Goal: Download file/media

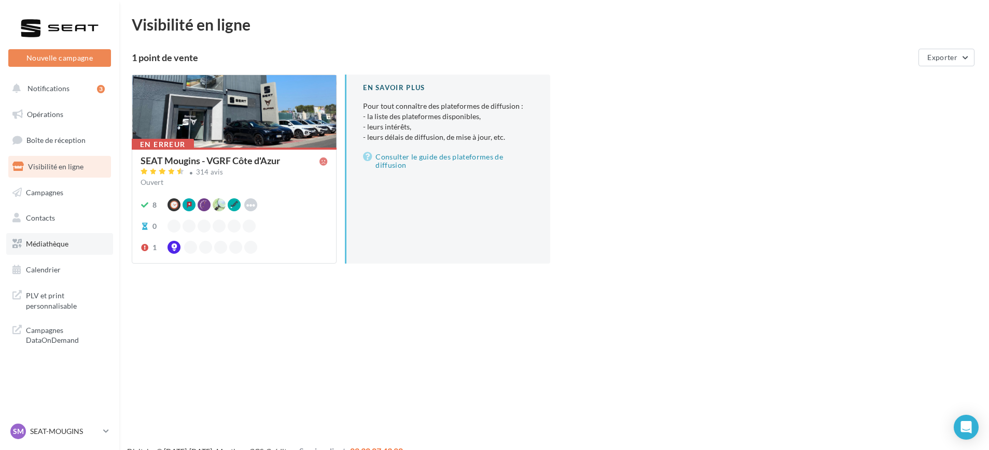
click at [53, 237] on link "Médiathèque" at bounding box center [59, 244] width 107 height 22
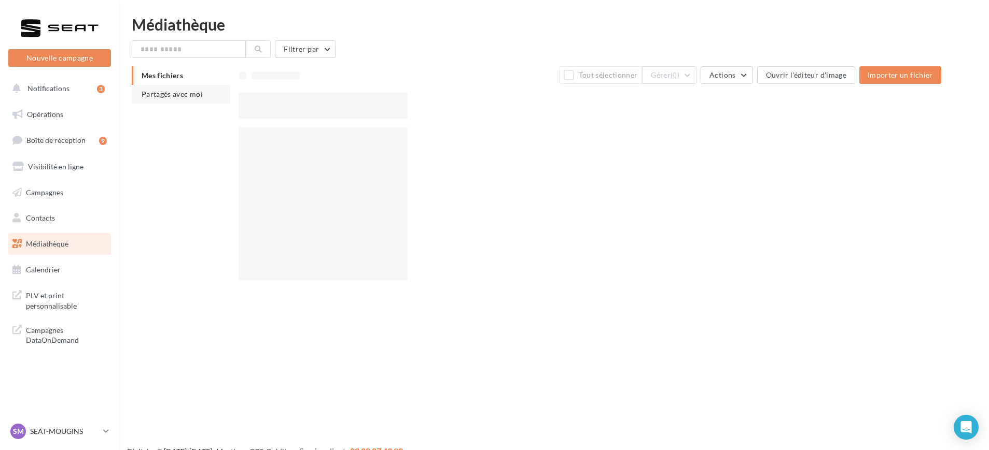
click at [175, 90] on span "Partagés avec moi" at bounding box center [172, 94] width 61 height 9
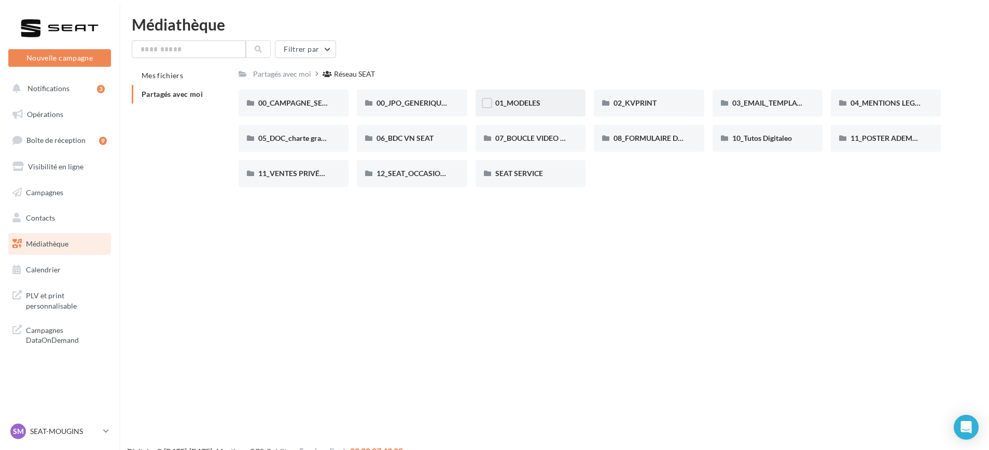
click at [580, 92] on div "01_MODELES" at bounding box center [530, 103] width 110 height 27
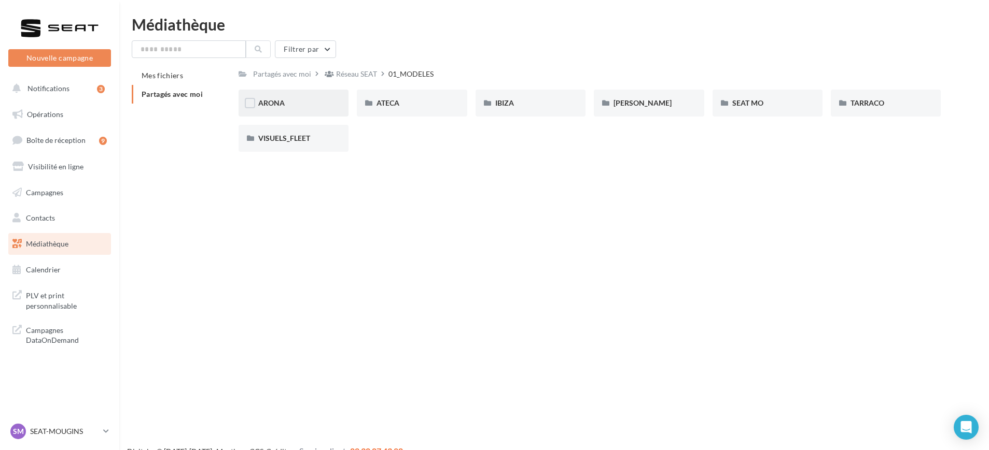
click at [291, 103] on div "ARONA" at bounding box center [293, 103] width 70 height 10
click at [305, 105] on div "01-IMAGES" at bounding box center [293, 103] width 70 height 10
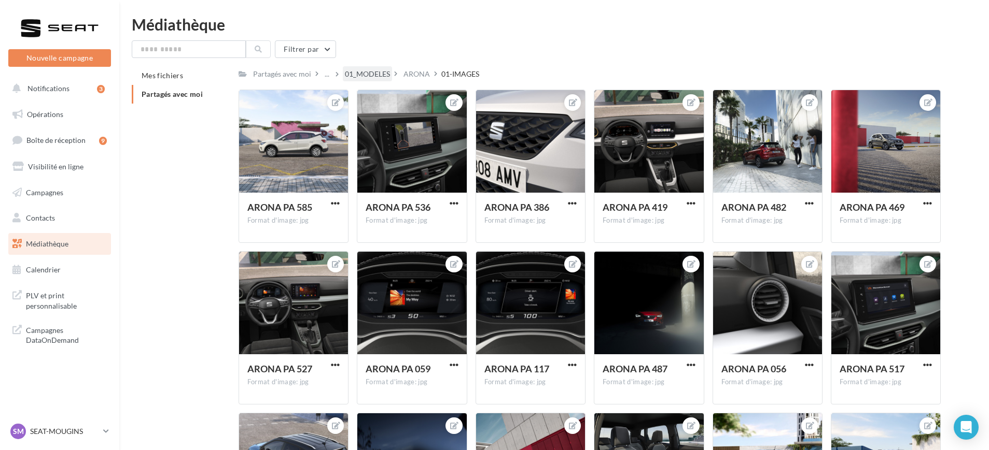
click at [389, 72] on div "01_MODELES" at bounding box center [367, 74] width 45 height 10
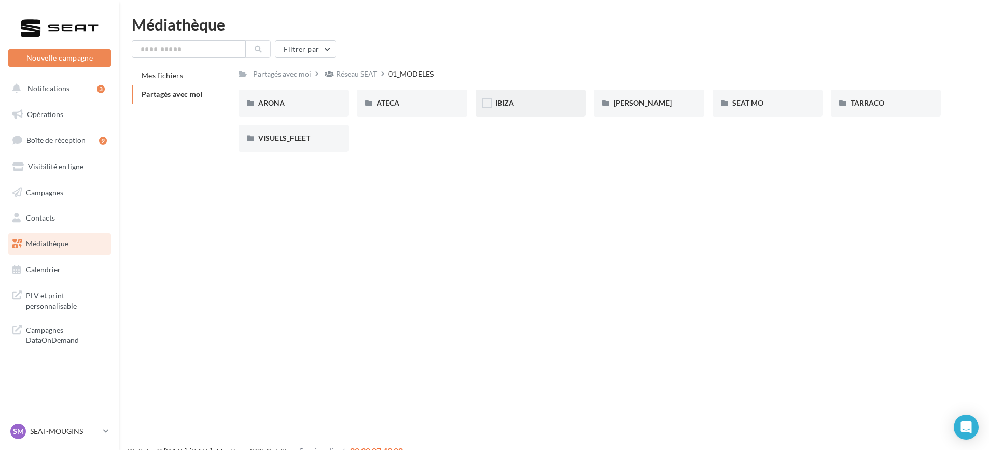
click at [544, 106] on div "IBIZA" at bounding box center [530, 103] width 70 height 10
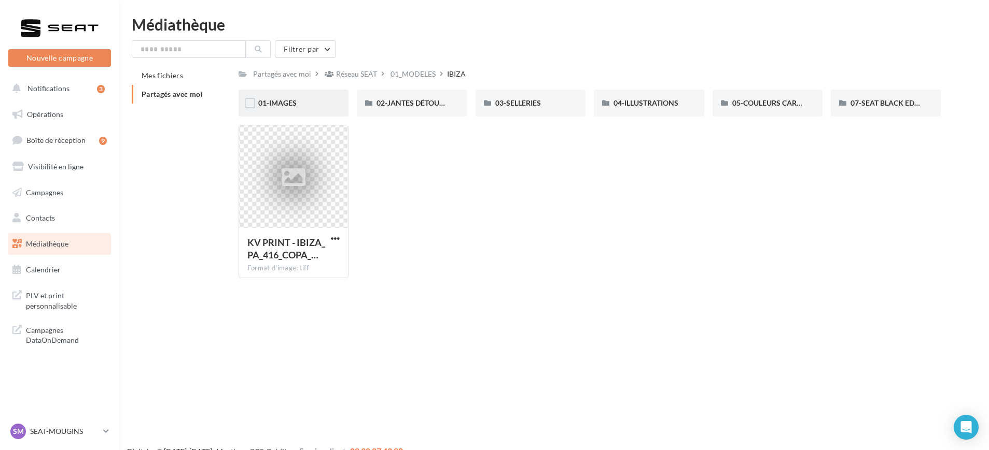
click at [295, 107] on div "01-IMAGES" at bounding box center [293, 103] width 70 height 10
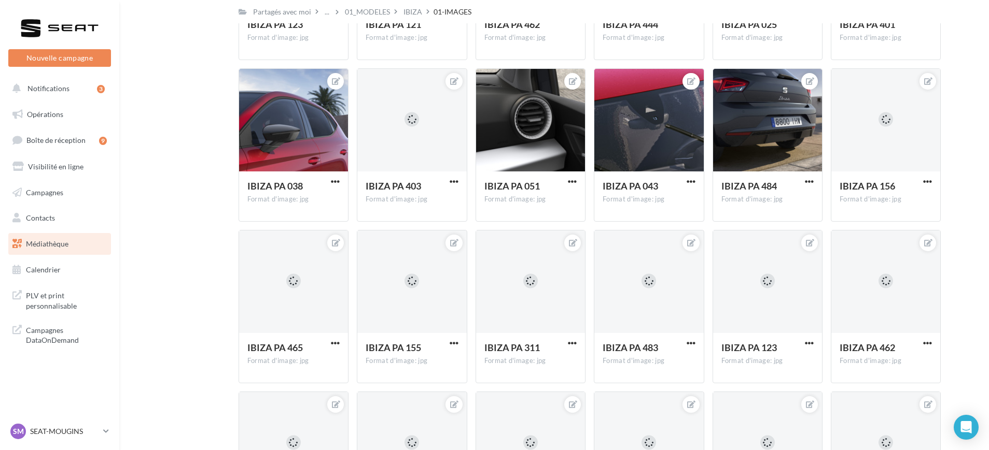
scroll to position [348, 0]
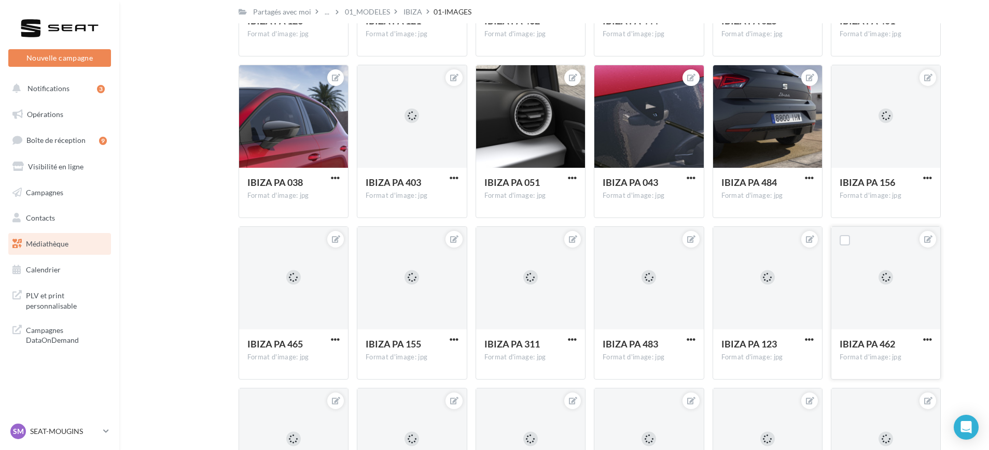
click at [867, 288] on div at bounding box center [885, 279] width 109 height 104
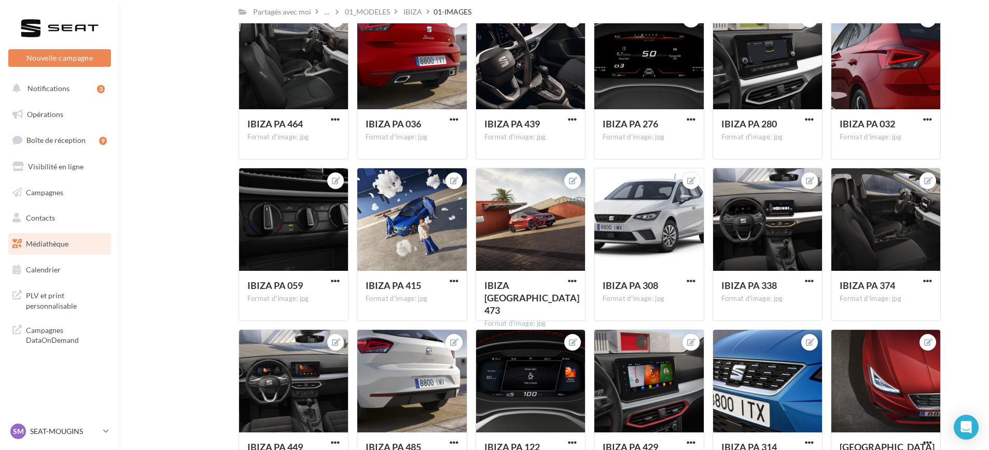
scroll to position [2341, 0]
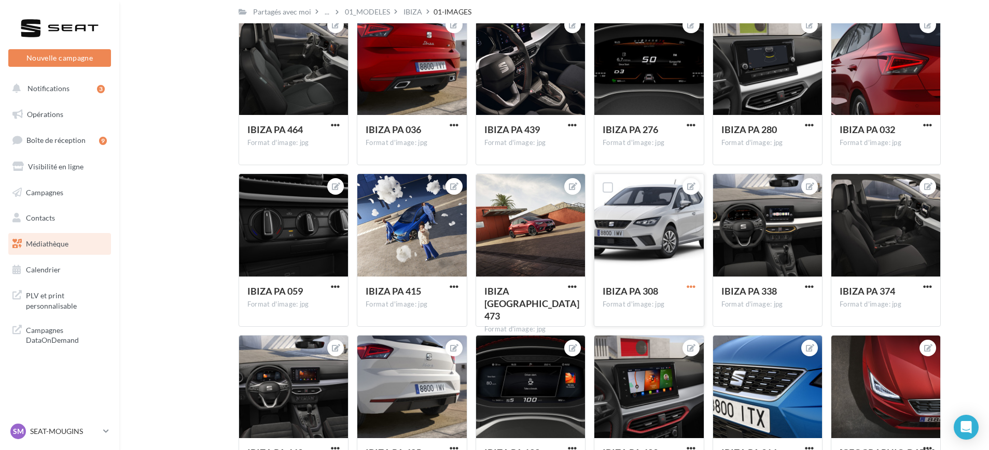
click at [693, 283] on span "button" at bounding box center [690, 287] width 9 height 9
click at [651, 329] on button "Télécharger" at bounding box center [642, 334] width 109 height 27
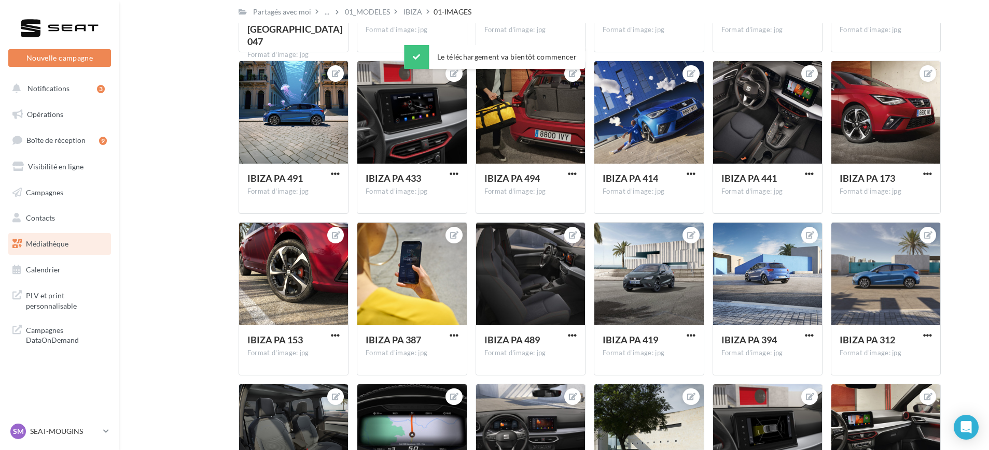
scroll to position [3102, 0]
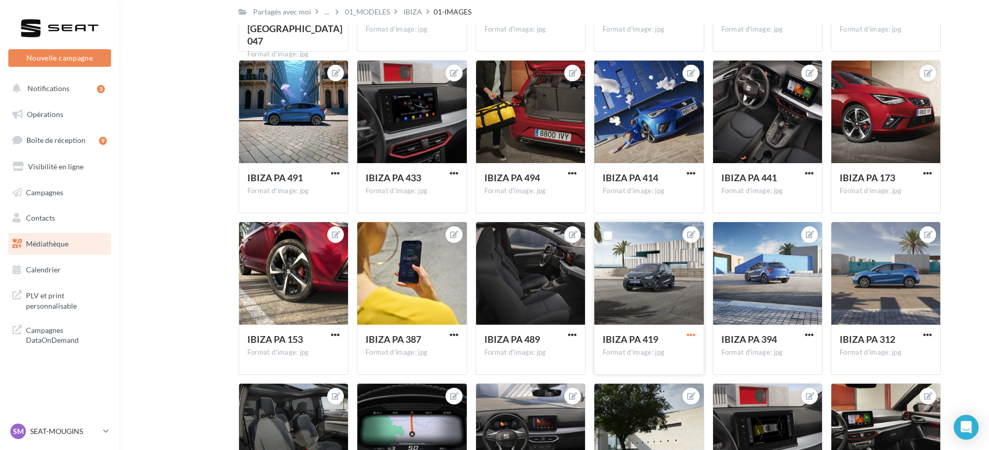
click at [693, 337] on span "button" at bounding box center [690, 335] width 9 height 9
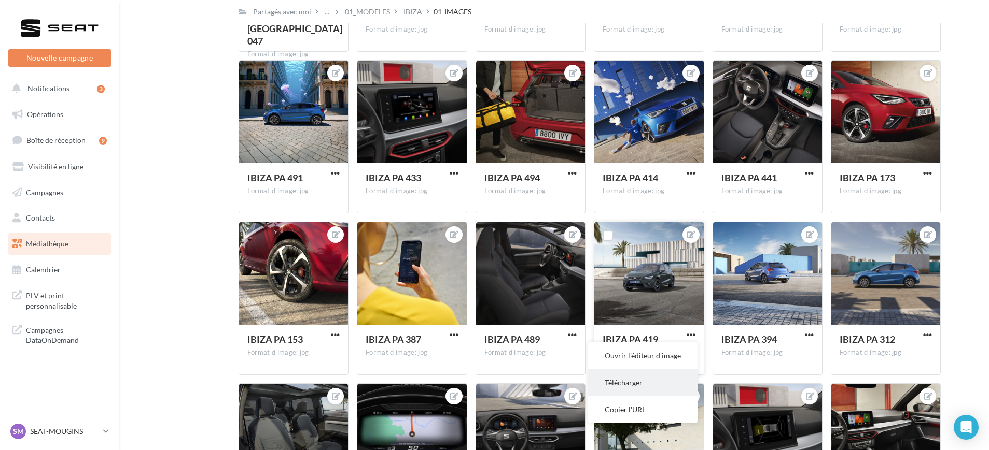
click at [637, 385] on button "Télécharger" at bounding box center [642, 383] width 109 height 27
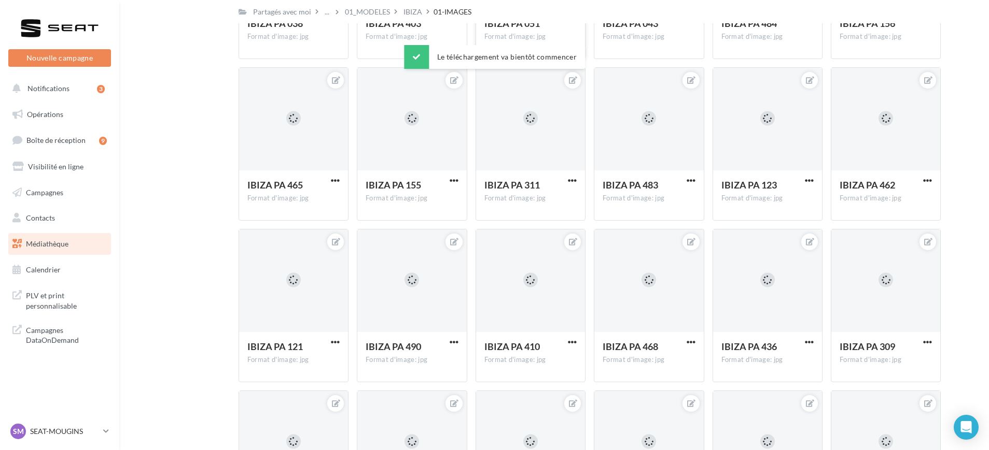
scroll to position [311, 0]
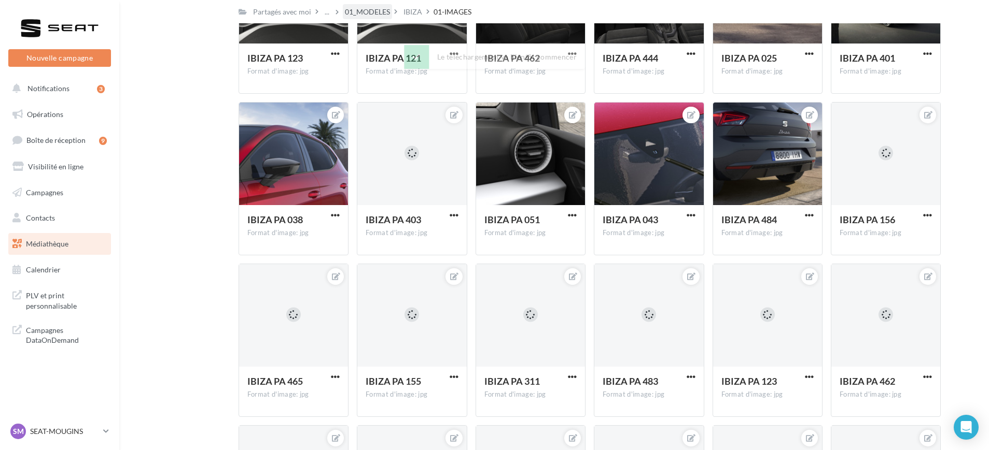
click at [378, 8] on div "01_MODELES" at bounding box center [367, 12] width 45 height 10
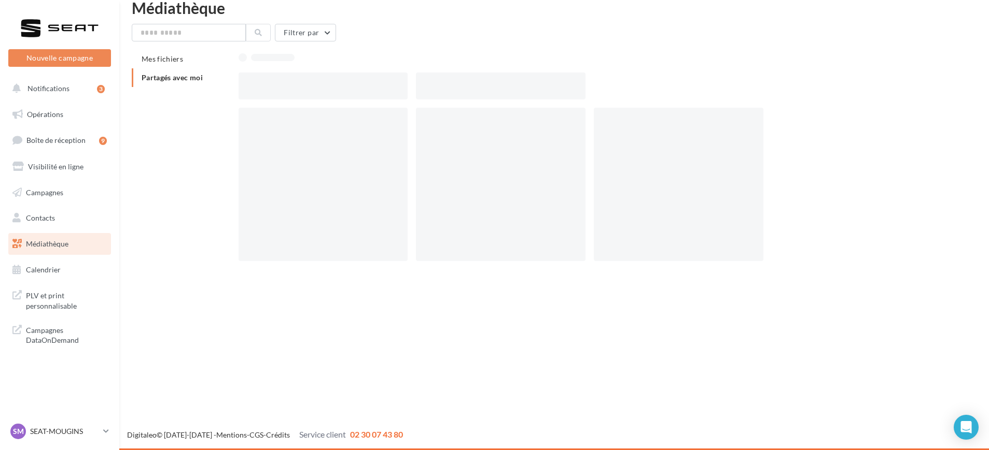
scroll to position [17, 0]
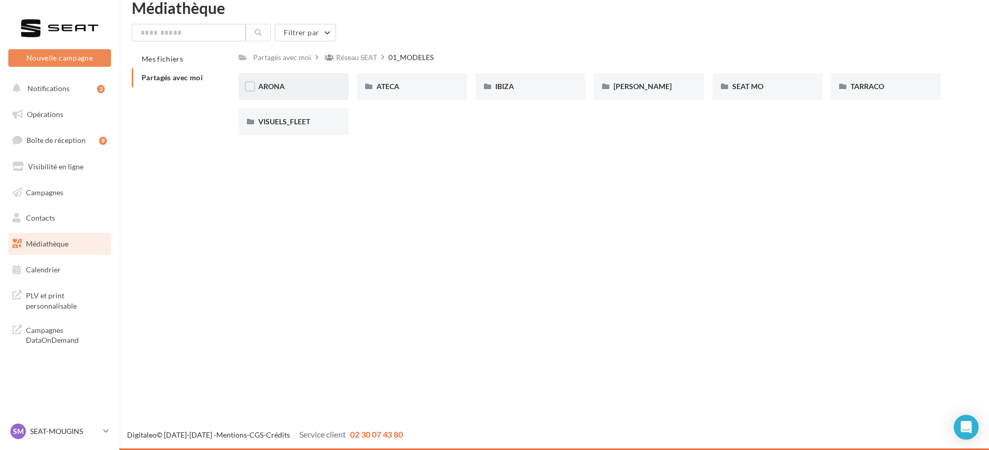
click at [293, 87] on div "ARONA" at bounding box center [293, 86] width 70 height 10
click at [310, 90] on div "01-IMAGES" at bounding box center [293, 86] width 70 height 10
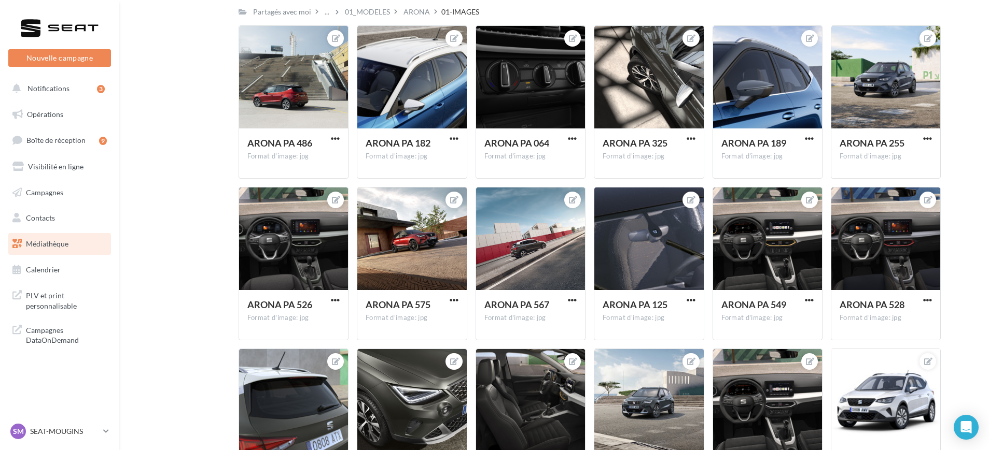
scroll to position [830, 0]
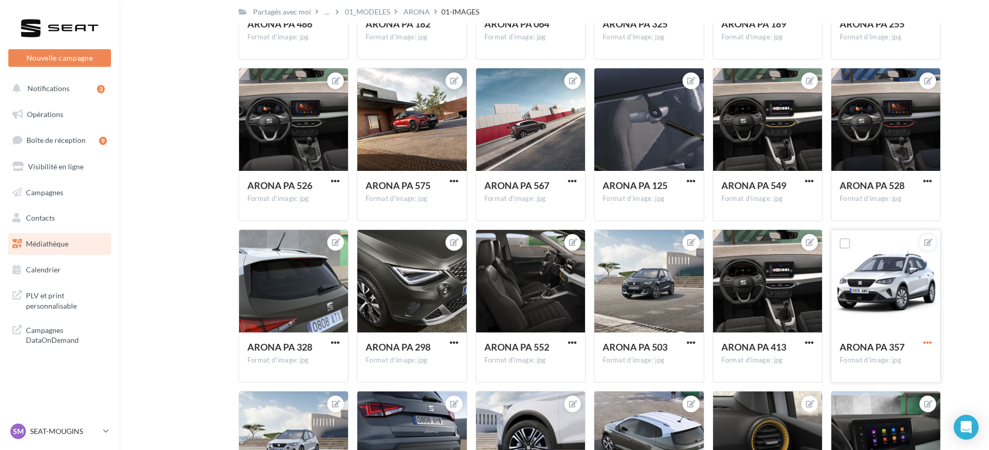
click at [926, 339] on span "button" at bounding box center [927, 342] width 9 height 9
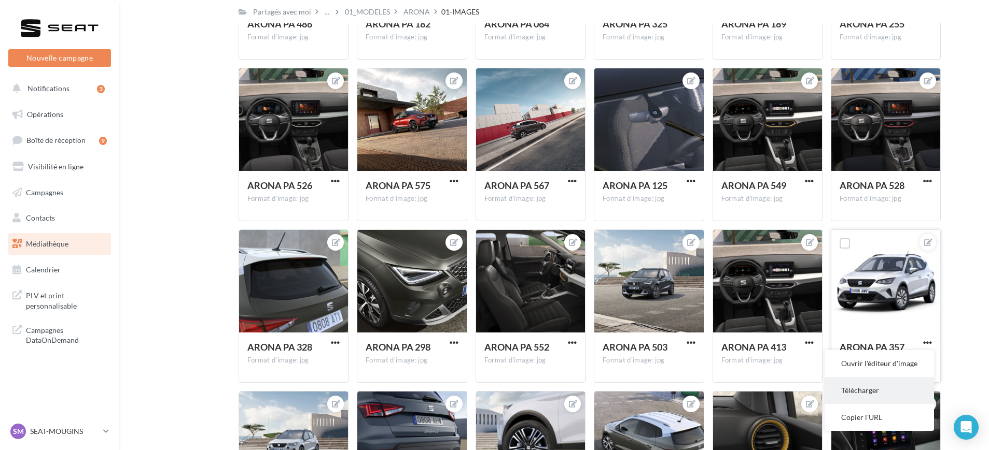
click at [897, 393] on button "Télécharger" at bounding box center [878, 390] width 109 height 27
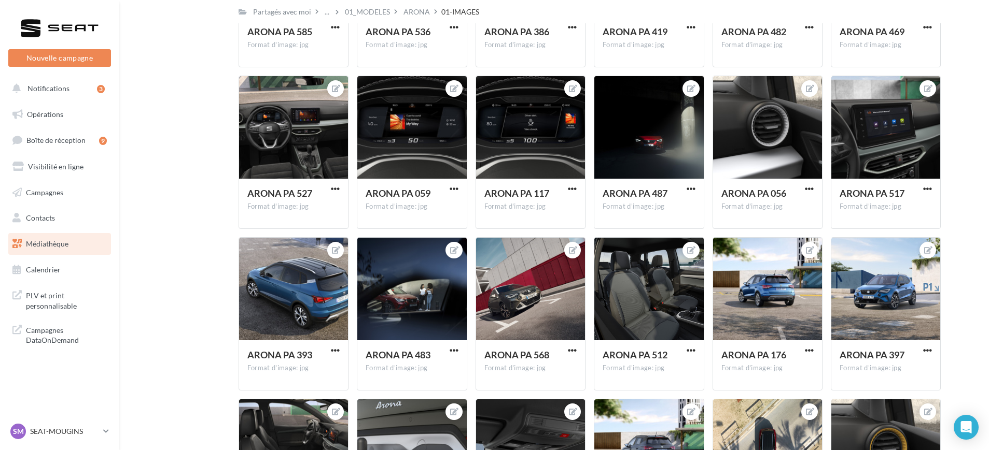
scroll to position [0, 0]
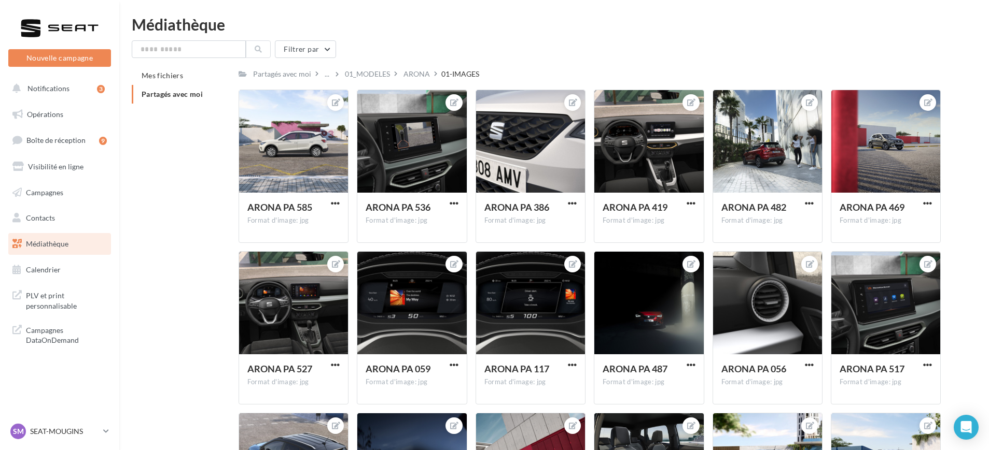
click at [203, 94] on span "Partagés avec moi" at bounding box center [172, 94] width 61 height 9
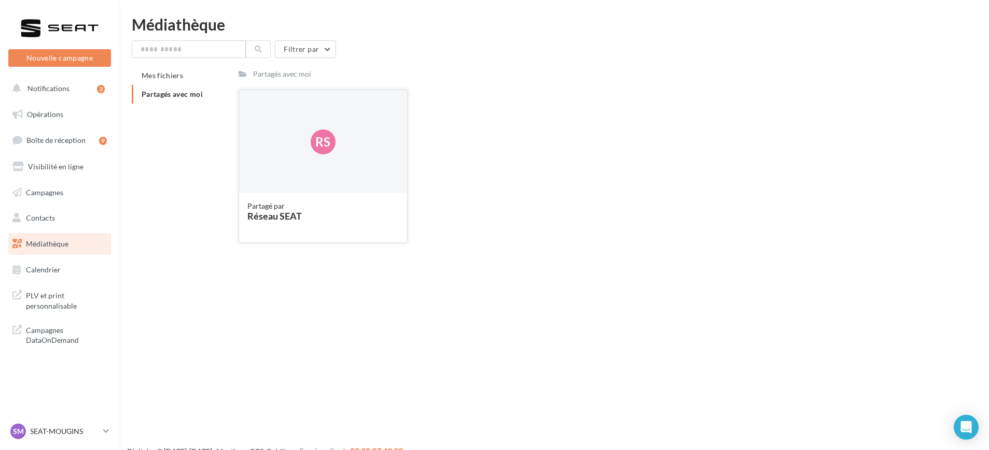
click at [271, 129] on div "Rs" at bounding box center [323, 142] width 168 height 104
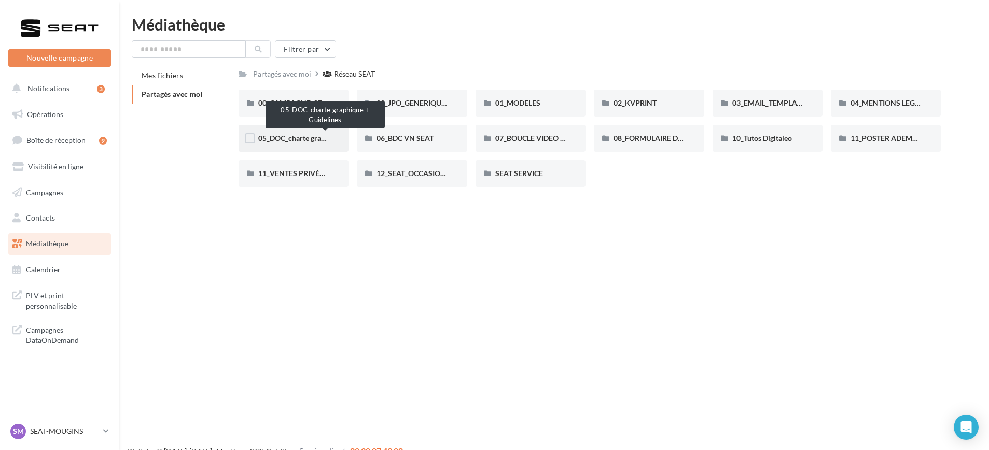
click at [304, 134] on span "05_DOC_charte graphique + Guidelines" at bounding box center [321, 138] width 126 height 9
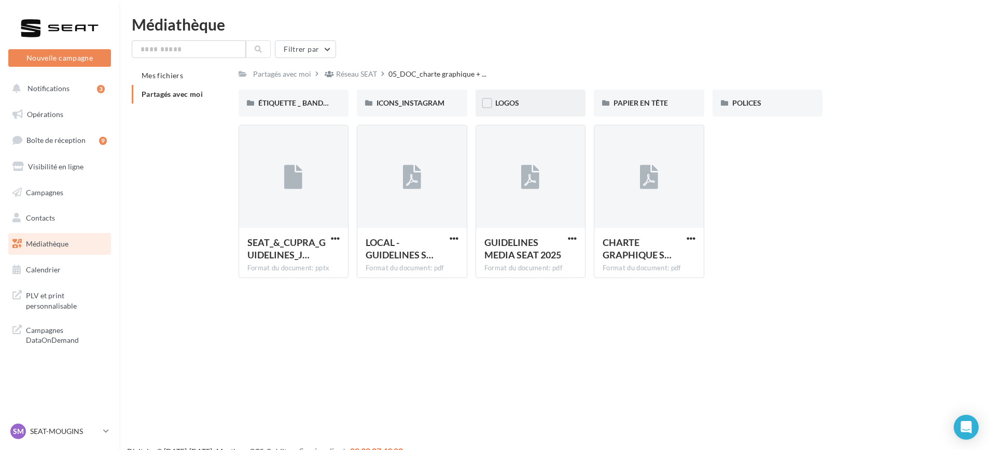
click at [521, 99] on div "LOGOS" at bounding box center [530, 103] width 70 height 10
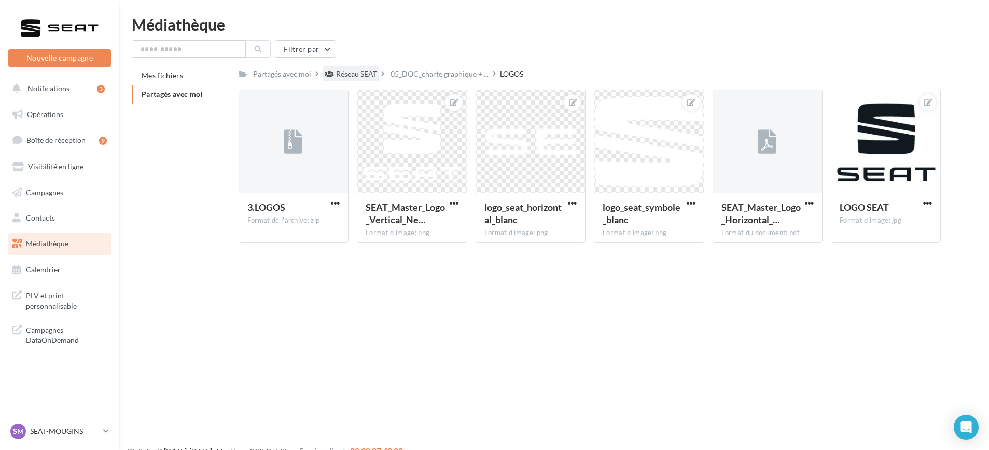
click at [349, 77] on div "Réseau SEAT" at bounding box center [356, 74] width 41 height 10
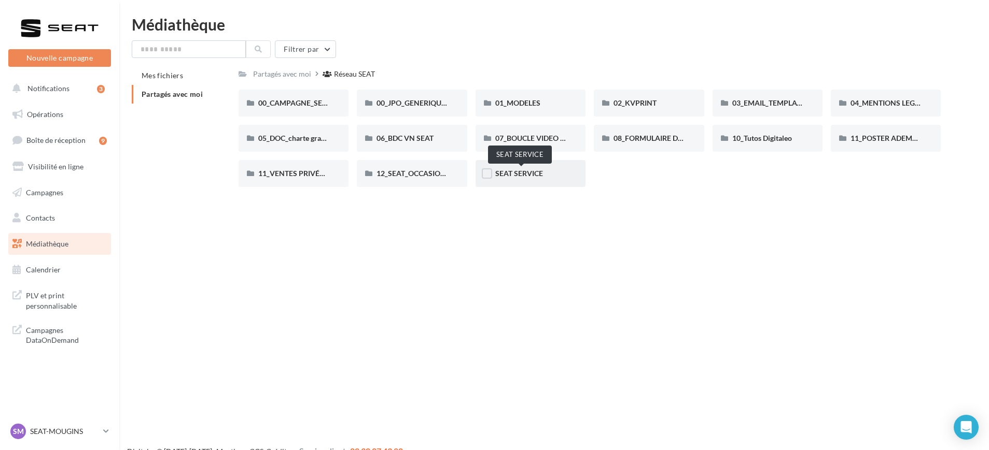
click at [516, 174] on span "SEAT SERVICE" at bounding box center [519, 173] width 48 height 9
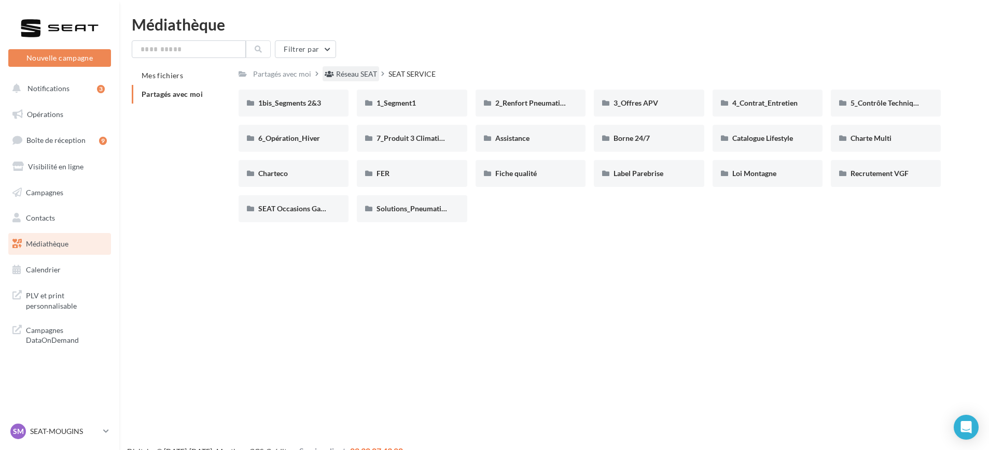
click at [358, 70] on div "Réseau SEAT" at bounding box center [356, 74] width 41 height 10
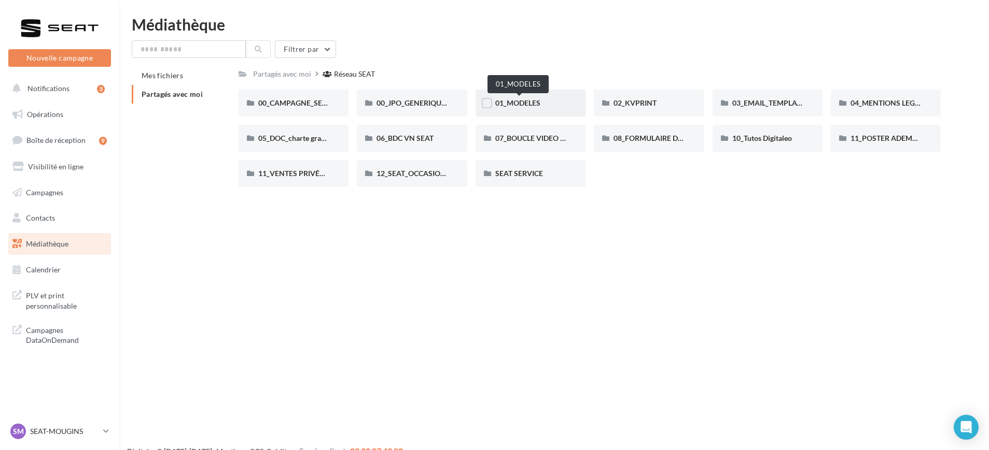
click at [533, 100] on span "01_MODELES" at bounding box center [517, 102] width 45 height 9
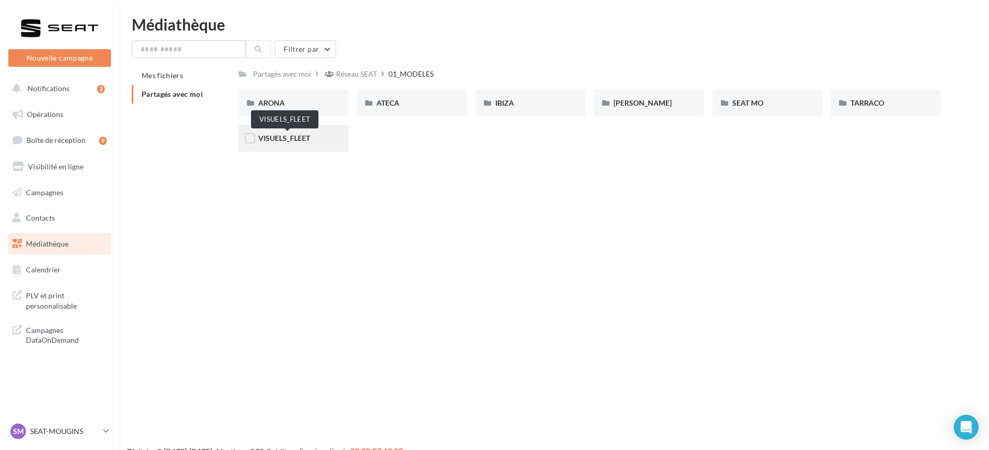
click at [290, 140] on span "VISUELS_FLEET" at bounding box center [284, 138] width 52 height 9
